Goal: Transaction & Acquisition: Book appointment/travel/reservation

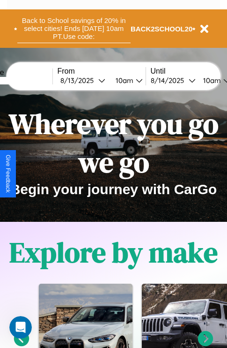
click at [74, 29] on button "Back to School savings of 20% in select cities! Ends [DATE] 10am PT. Use code:" at bounding box center [74, 28] width 114 height 29
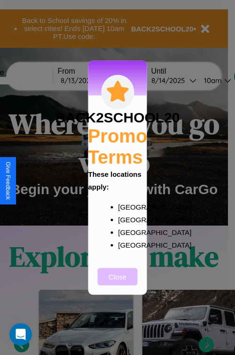
click at [117, 283] on button "Close" at bounding box center [118, 276] width 40 height 17
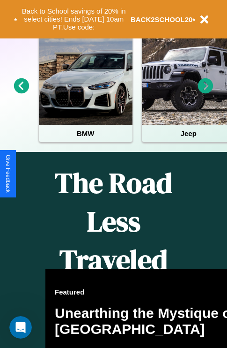
scroll to position [383, 0]
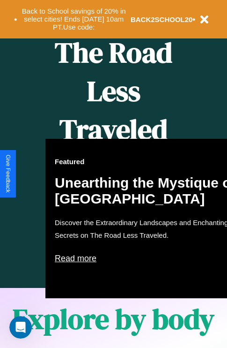
click at [114, 174] on div "Featured Unearthing the Mystique of [GEOGRAPHIC_DATA] Discover the Extraordinar…" at bounding box center [148, 218] width 206 height 159
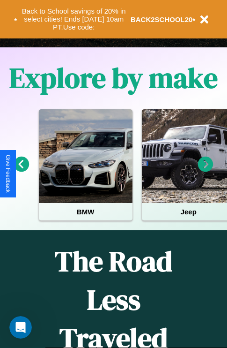
scroll to position [144, 0]
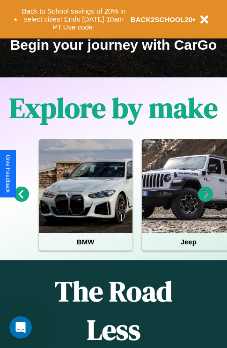
click at [21, 201] on icon at bounding box center [21, 194] width 15 height 15
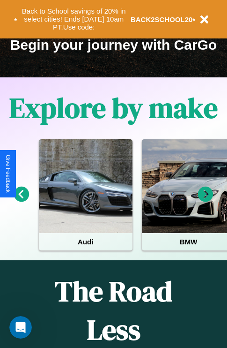
click at [206, 201] on icon at bounding box center [205, 194] width 15 height 15
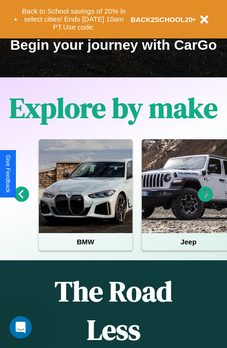
click at [21, 201] on icon at bounding box center [21, 194] width 15 height 15
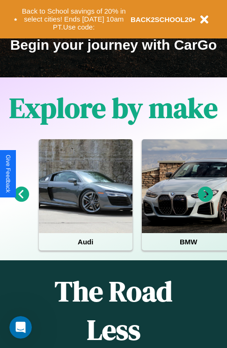
click at [206, 201] on icon at bounding box center [205, 194] width 15 height 15
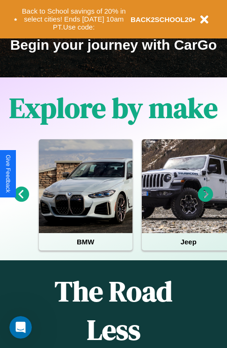
click at [206, 201] on icon at bounding box center [205, 194] width 15 height 15
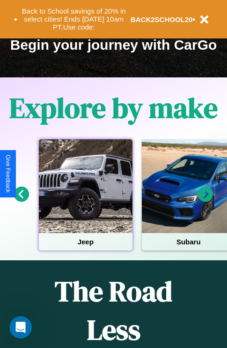
click at [85, 201] on div at bounding box center [86, 186] width 94 height 94
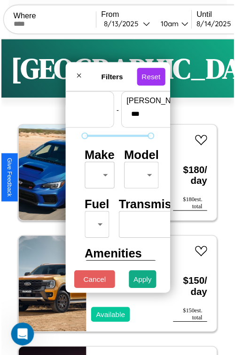
scroll to position [28, 0]
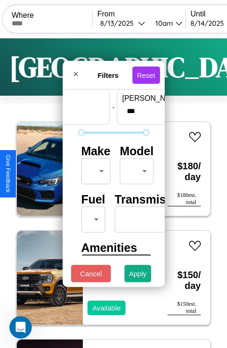
click at [94, 169] on body "CarGo Where From [DATE] 10am Until [DATE] 10am Become a Host Login Sign Up Toky…" at bounding box center [113, 193] width 227 height 387
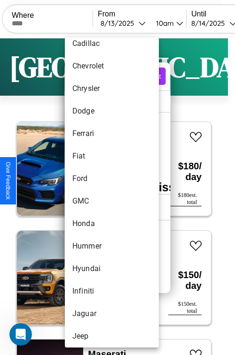
scroll to position [491, 0]
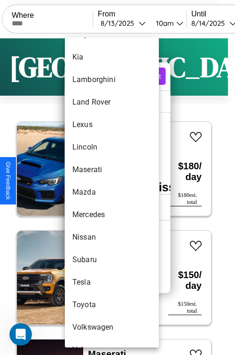
click at [94, 192] on li "Mazda" at bounding box center [112, 192] width 94 height 23
type input "*****"
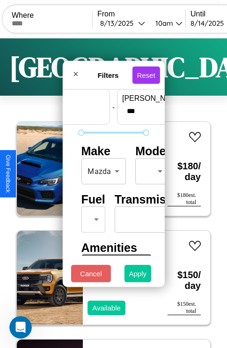
click at [138, 276] on button "Apply" at bounding box center [138, 273] width 27 height 17
